Goal: Transaction & Acquisition: Download file/media

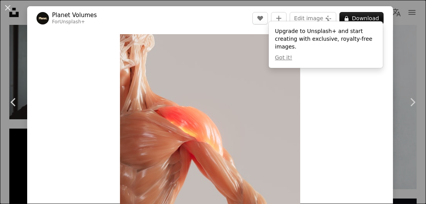
scroll to position [22, 0]
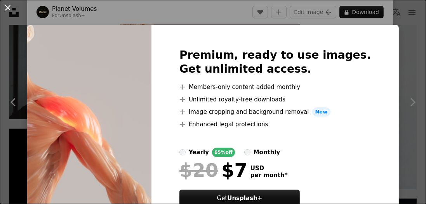
click at [8, 5] on button "An X shape" at bounding box center [7, 7] width 9 height 9
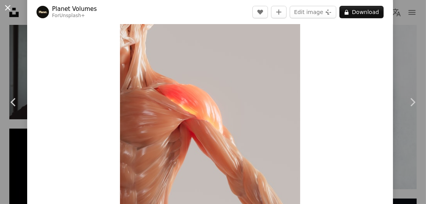
click at [9, 6] on button "An X shape" at bounding box center [7, 7] width 9 height 9
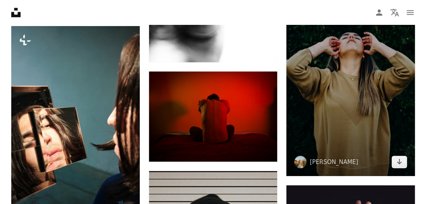
scroll to position [4968, 0]
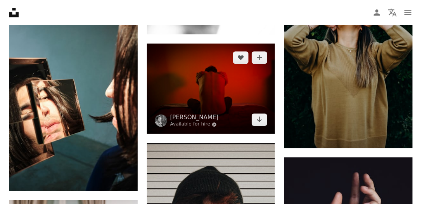
click at [197, 92] on img at bounding box center [211, 88] width 128 height 90
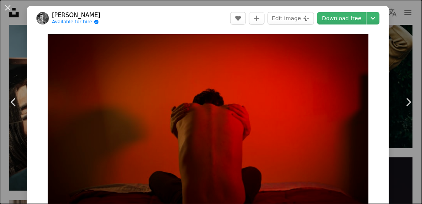
click at [197, 92] on img "Zoom in on this image" at bounding box center [208, 146] width 321 height 225
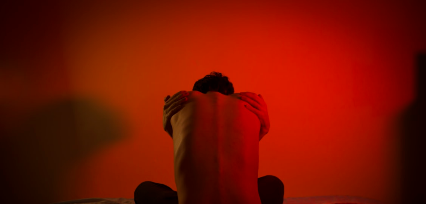
scroll to position [45, 0]
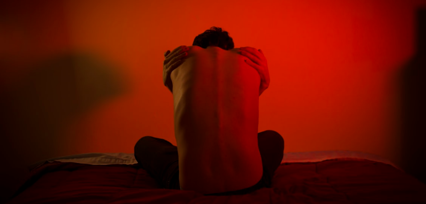
drag, startPoint x: 409, startPoint y: 13, endPoint x: 404, endPoint y: 13, distance: 5.1
click at [409, 13] on img "Zoom out on this image" at bounding box center [213, 104] width 427 height 299
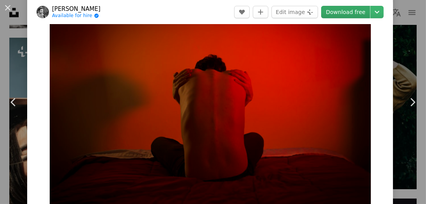
click at [342, 11] on link "Download free" at bounding box center [345, 12] width 49 height 12
